Goal: Task Accomplishment & Management: Manage account settings

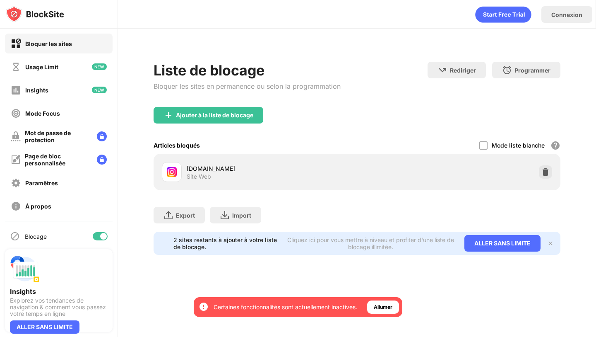
click at [557, 174] on div "instagram.com Site Web" at bounding box center [357, 172] width 407 height 36
click at [550, 174] on div at bounding box center [545, 171] width 13 height 13
